Goal: Find specific page/section: Find specific page/section

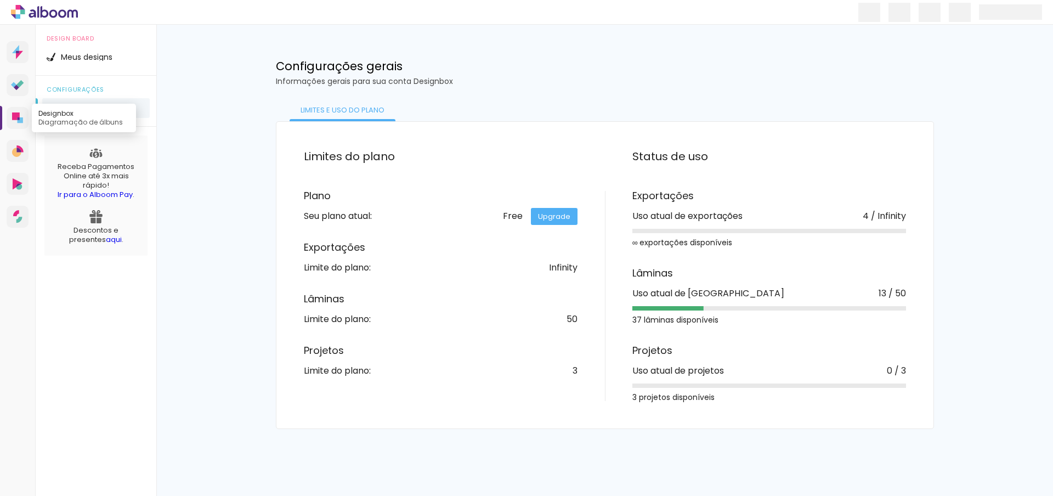
click at [16, 114] on icon at bounding box center [16, 116] width 8 height 8
